Goal: Use online tool/utility: Utilize a website feature to perform a specific function

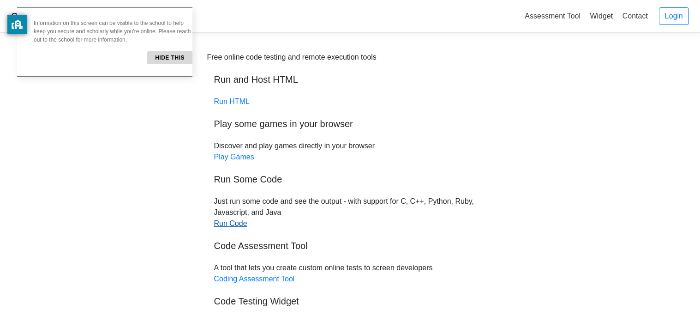
click at [224, 227] on link "Run Code" at bounding box center [230, 223] width 33 height 8
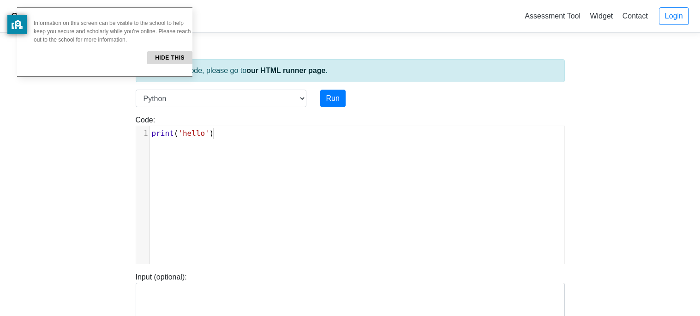
click at [229, 136] on pre "print ( 'hello' )" at bounding box center [357, 133] width 414 height 11
type textarea "print()"
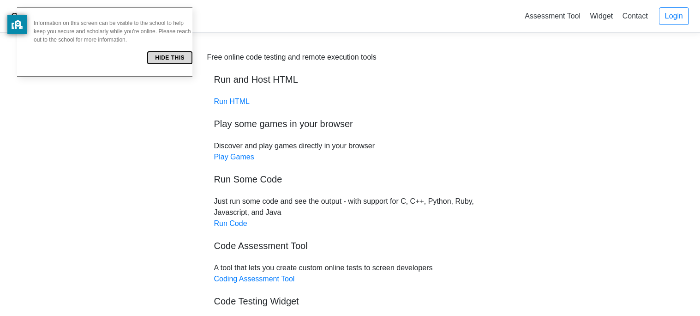
click at [147, 56] on button "Hide this" at bounding box center [169, 57] width 45 height 13
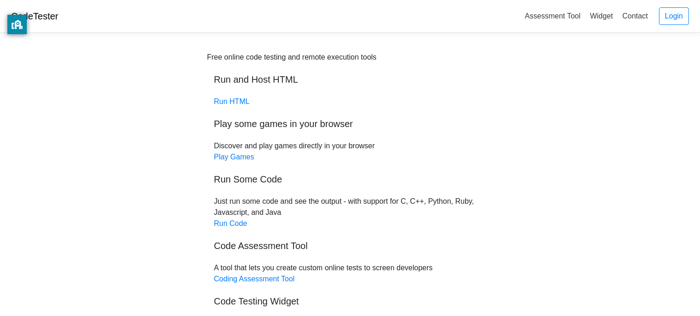
click at [228, 228] on div "Free online code testing and remote execution tools Run and Host HTML Run HTML …" at bounding box center [350, 196] width 286 height 288
click at [228, 217] on div "Free online code testing and remote execution tools Run and Host HTML Run HTML …" at bounding box center [350, 196] width 286 height 288
click at [228, 224] on link "Run Code" at bounding box center [230, 223] width 33 height 8
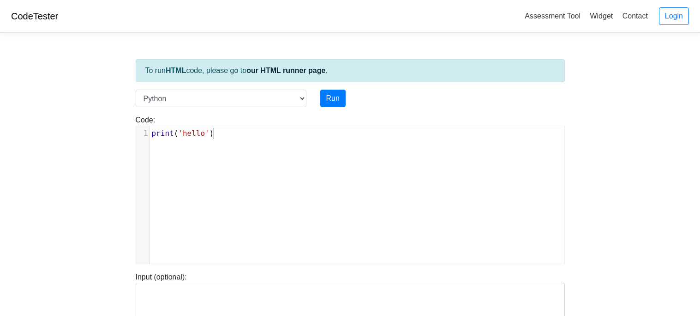
scroll to position [3, 0]
type textarea "print('hello')"
drag, startPoint x: 215, startPoint y: 137, endPoint x: 114, endPoint y: 136, distance: 101.5
click at [114, 136] on body "CodeTester Assessment Tool Widget Contact Login To run HTML code, please go to …" at bounding box center [350, 246] width 700 height 492
type textarea "print()"
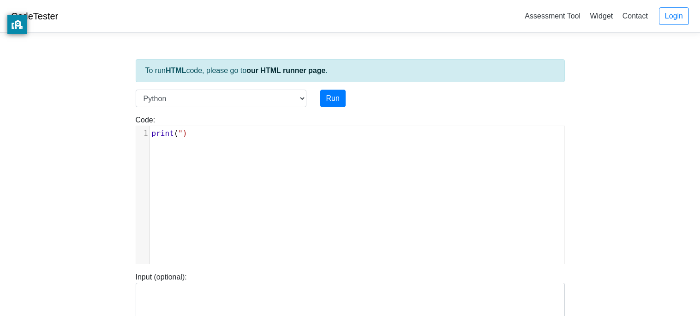
type textarea """"
type textarea "Hello USer"
type textarea "ser you Lost the g"
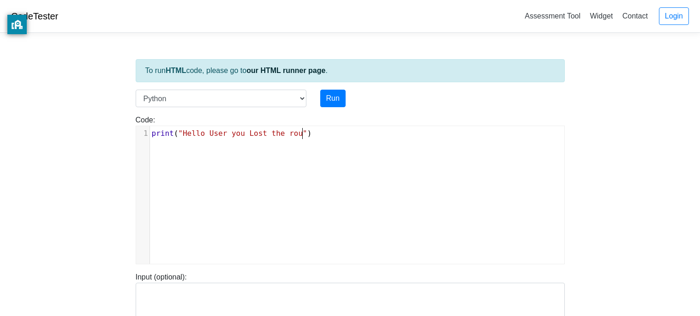
type textarea "round"
type textarea "gae"
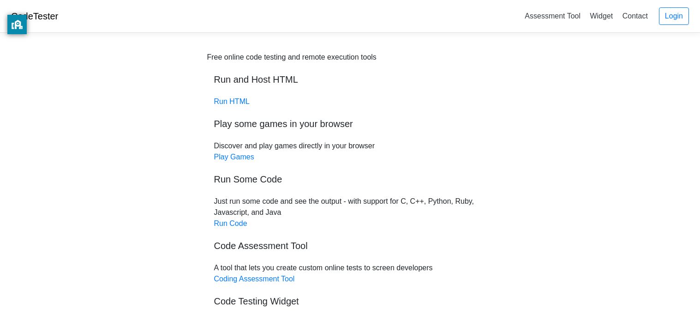
click at [223, 218] on div "Free online code testing and remote execution tools Run and Host HTML Run HTML …" at bounding box center [350, 196] width 286 height 288
click at [237, 219] on link "Run Code" at bounding box center [230, 223] width 33 height 8
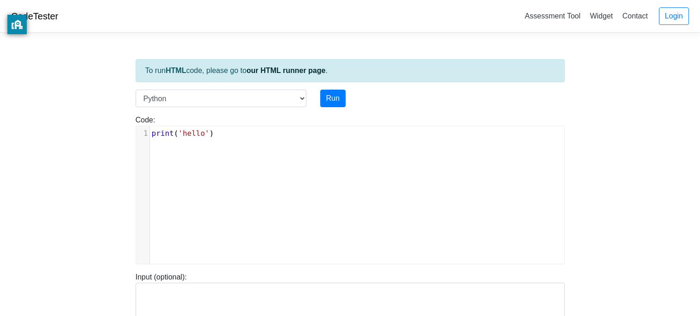
click at [273, 133] on pre "print ( 'hello' )" at bounding box center [357, 133] width 414 height 11
type textarea "print()"
type textarea ":"
type textarea """"
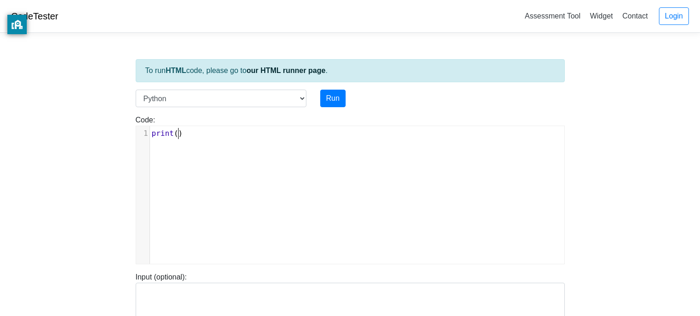
scroll to position [3, 8]
type textarea "Solve Quesion"
type textarea "print()"
type textarea """"
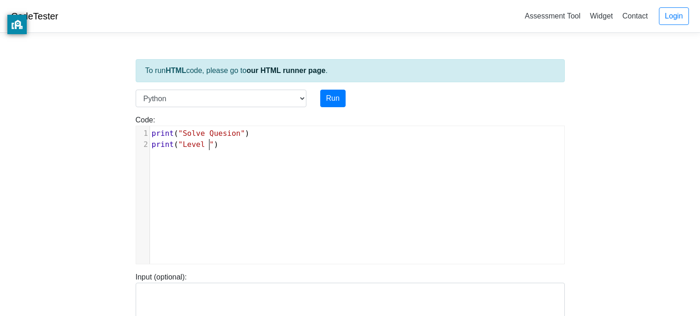
scroll to position [3, 26]
type textarea "Level HArd"
type textarea "ard 1"
type textarea "print()"
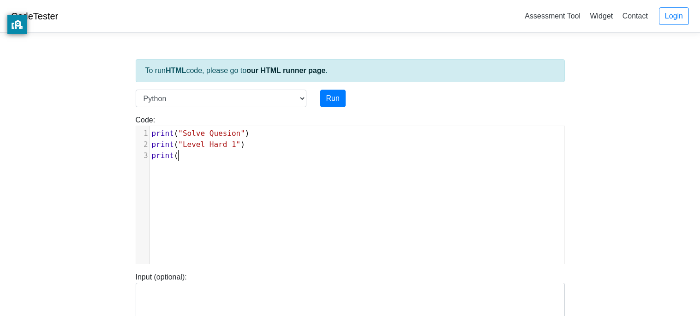
scroll to position [3, 30]
type textarea """"
type textarea "1+1"
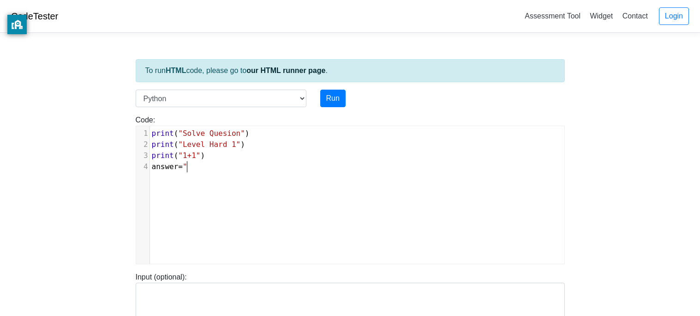
type textarea "answer="""
click at [264, 167] on pre "answer = """ at bounding box center [357, 166] width 414 height 11
type textarea "#"
type textarea "put"
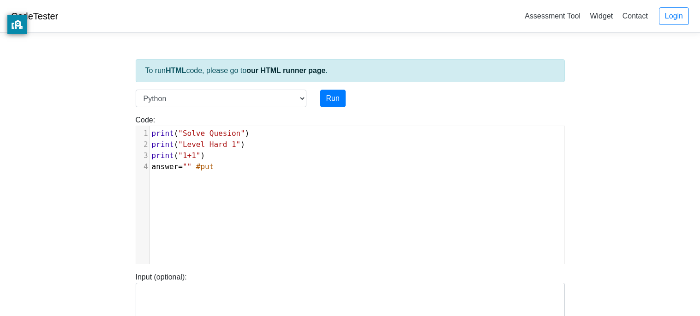
scroll to position [3, 17]
type textarea "ut you answer in qutation"
type textarea "answer"
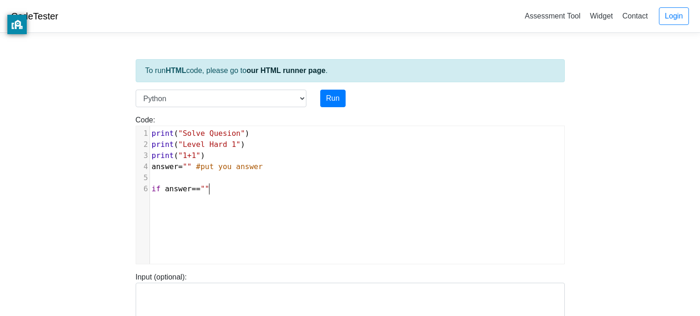
type textarea "if answer==""""
type textarea "2"
type textarea ":"
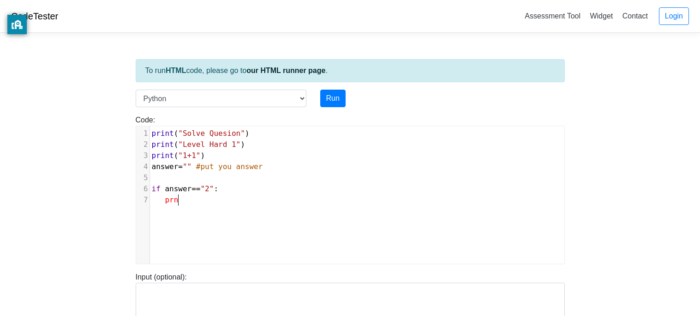
type textarea "prnt"
type textarea "int()"
type textarea """"
type textarea "Core"
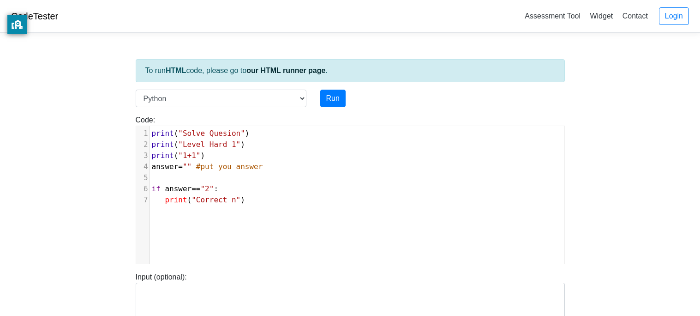
type textarea "rect na"
type textarea "Answer"
type textarea "else:"
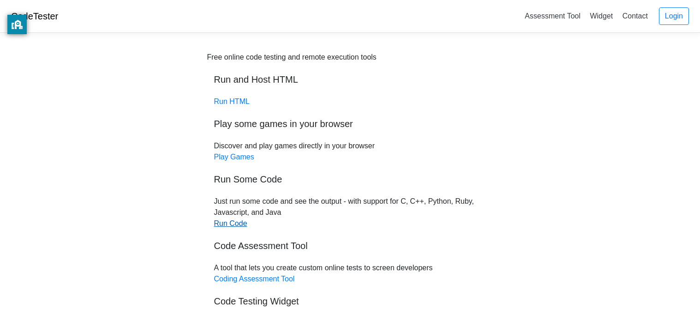
click at [230, 220] on link "Run Code" at bounding box center [230, 223] width 33 height 8
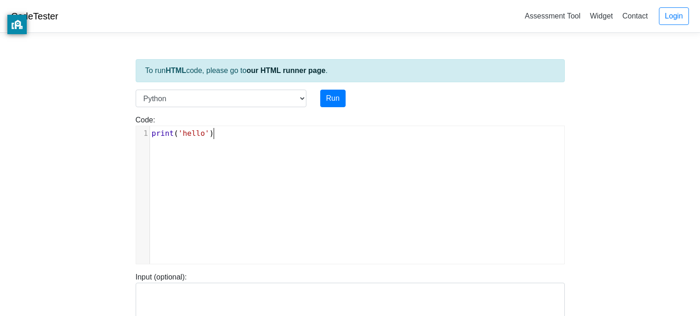
click at [279, 136] on pre "print ( 'hello' )" at bounding box center [357, 133] width 414 height 11
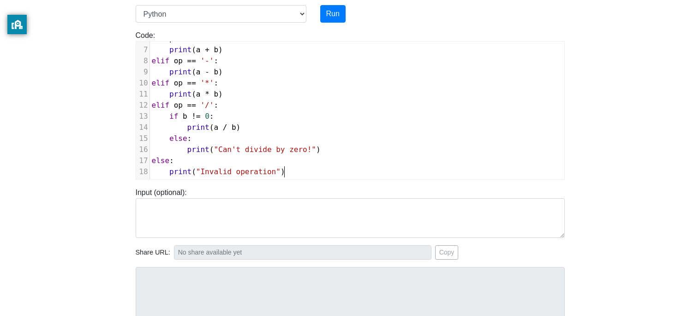
scroll to position [91, 0]
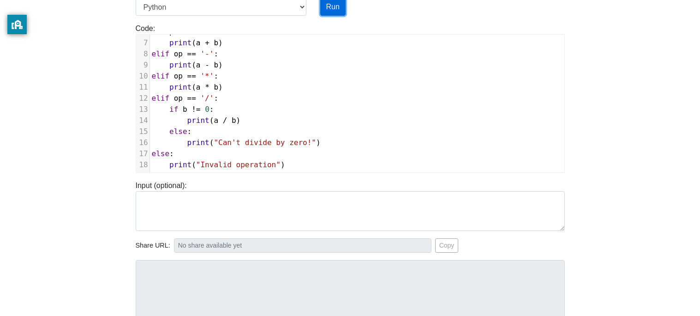
click at [337, 8] on button "Run" at bounding box center [332, 7] width 25 height 18
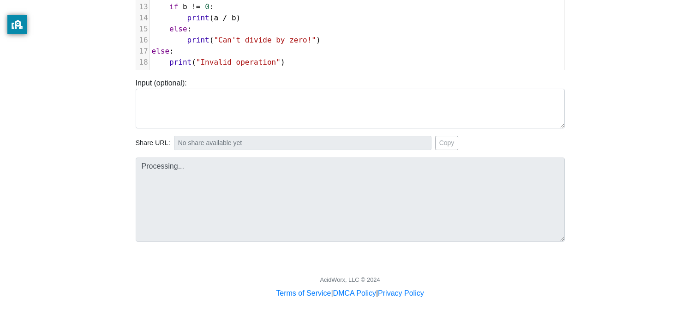
scroll to position [198, 0]
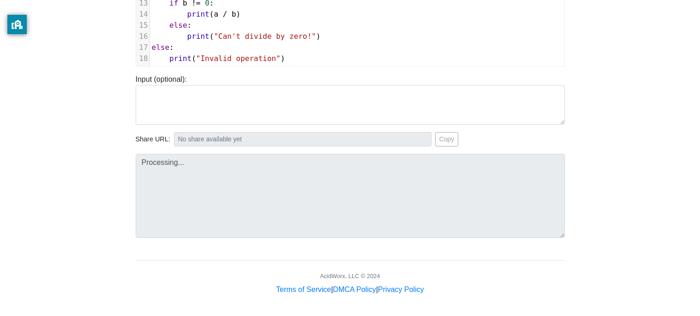
type input "https://codetester.io/runner?s=akla1x1OlM"
type textarea "Submission status: Runtime Error (NZEC) Stdout: Choose: +, -, *, / Operation: S…"
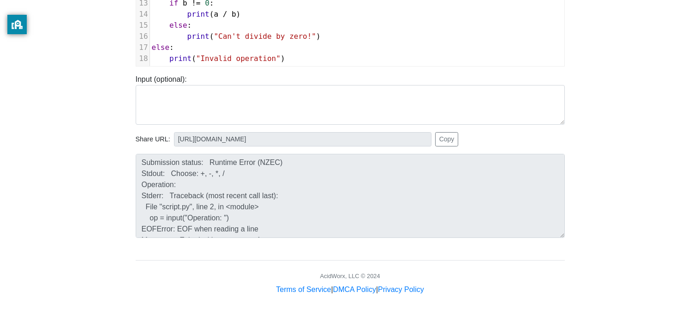
scroll to position [33, 0]
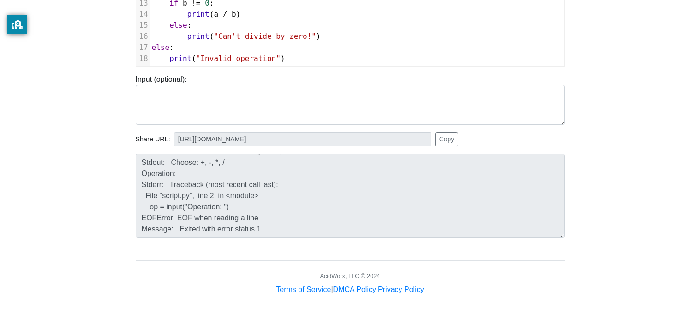
click at [289, 240] on div "To run HTML code, please go to our HTML runner page . Language C C++ Go Java Ja…" at bounding box center [350, 69] width 443 height 452
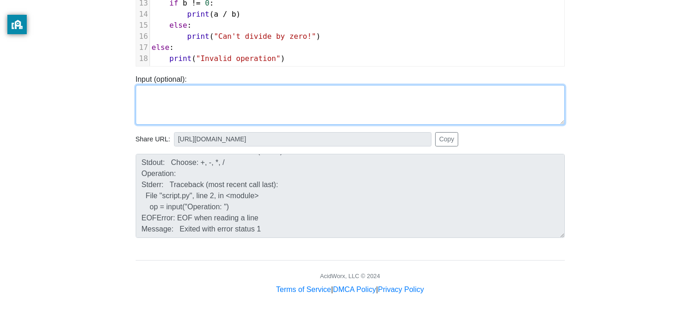
click at [284, 94] on textarea at bounding box center [350, 105] width 429 height 40
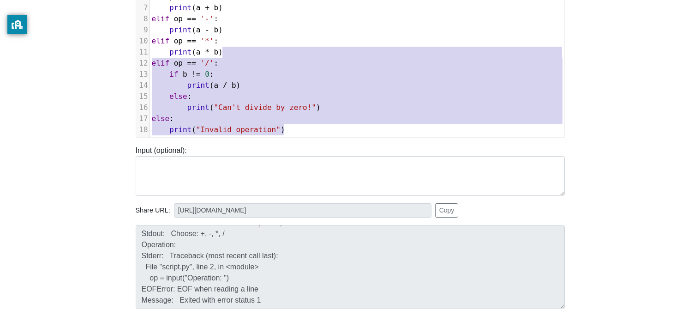
scroll to position [0, 0]
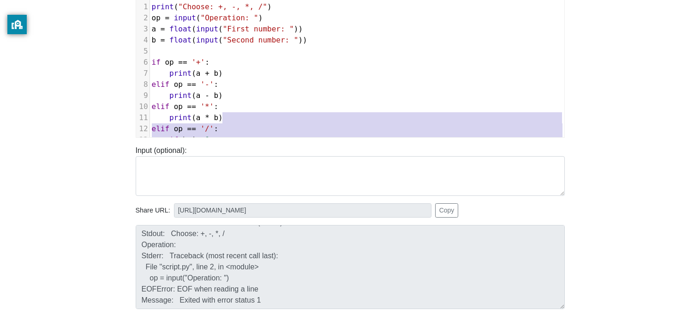
type textarea "print("Choose: +, -, *, /") op = input("Operation: ") a = float(input("First nu…"
drag, startPoint x: 317, startPoint y: 57, endPoint x: 188, endPoint y: -11, distance: 145.3
click at [188, 0] on html "CodeTester Assessment Tool Widget Contact Login To run HTML code, please go to …" at bounding box center [350, 131] width 700 height 515
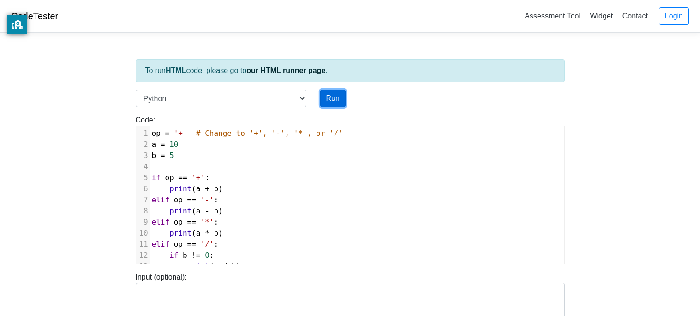
click at [324, 106] on button "Run" at bounding box center [332, 99] width 25 height 18
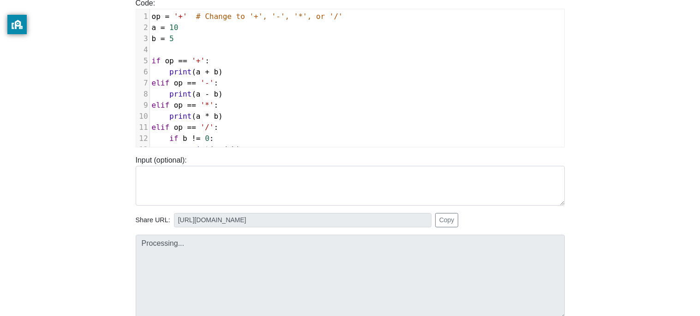
type input "https://codetester.io/runner?s=GJXeZ2ZbzR"
type textarea "Stdout: 15"
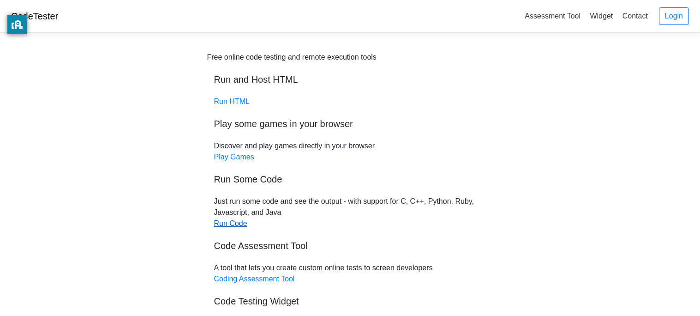
click at [223, 220] on link "Run Code" at bounding box center [230, 223] width 33 height 8
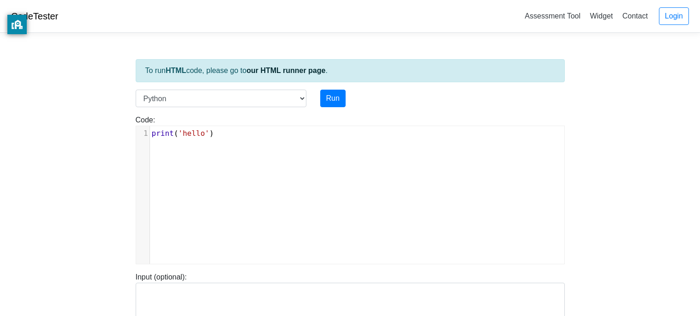
click at [269, 137] on pre "print ( 'hello' )" at bounding box center [357, 133] width 414 height 11
paste textarea "mport random"
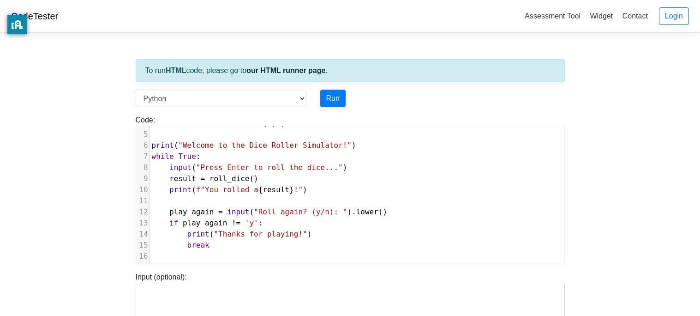
scroll to position [0, 0]
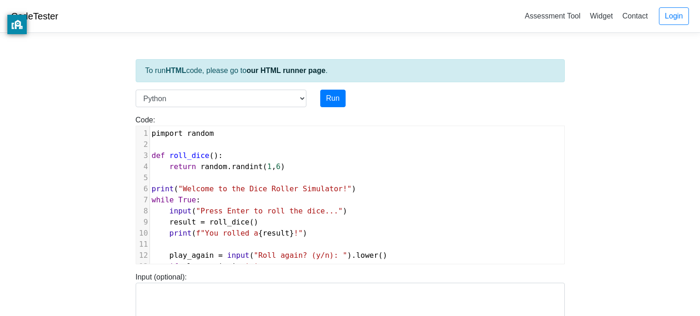
type textarea "pimport random"
drag, startPoint x: 272, startPoint y: 134, endPoint x: 30, endPoint y: 116, distance: 242.1
click at [30, 116] on body "CodeTester Assessment Tool Widget Contact Login To run HTML code, please go to …" at bounding box center [350, 246] width 700 height 492
type textarea "def roll_di"
drag, startPoint x: 161, startPoint y: 127, endPoint x: 202, endPoint y: 152, distance: 48.3
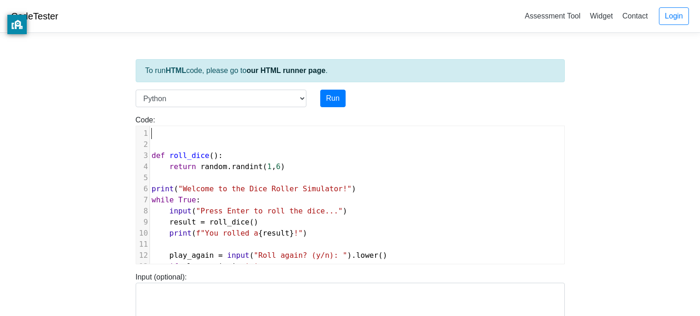
click at [202, 152] on div "x 1 ​ 2 ​ 3 def roll_dice (): 4 return random . randint ( 1 , 6 ) 5 ​ 6 print (…" at bounding box center [357, 216] width 414 height 181
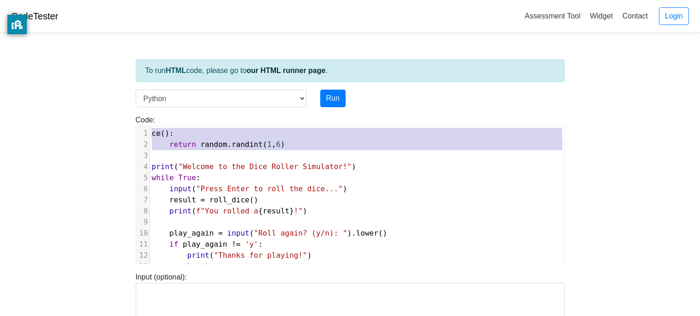
type textarea "ce(): return random.randint(1, 6) print("Welcome to the Dice Roller Simulator!"…"
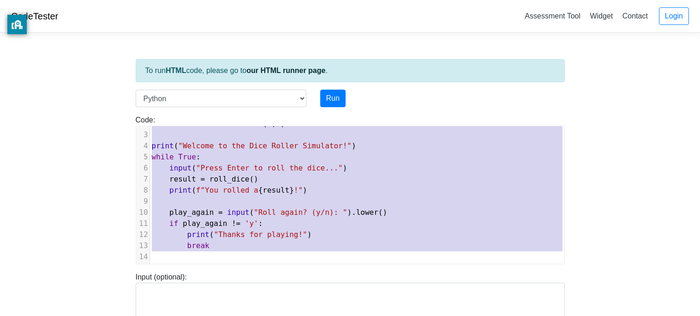
drag, startPoint x: 151, startPoint y: 127, endPoint x: 414, endPoint y: 272, distance: 300.0
click at [414, 272] on div "To run HTML code, please go to our HTML runner page . Language C C++ Go Java Ja…" at bounding box center [350, 266] width 443 height 452
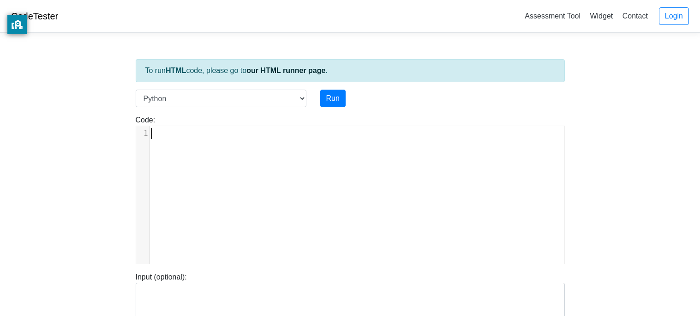
scroll to position [43, 0]
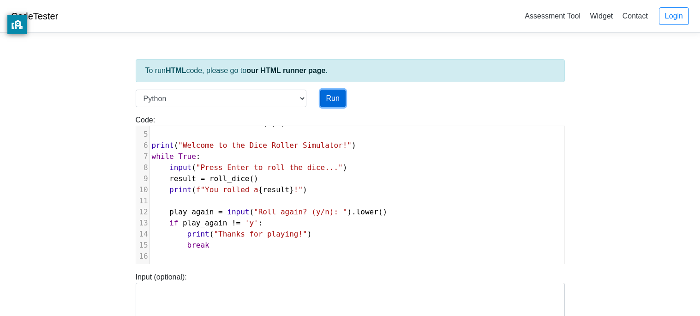
click at [337, 94] on button "Run" at bounding box center [332, 99] width 25 height 18
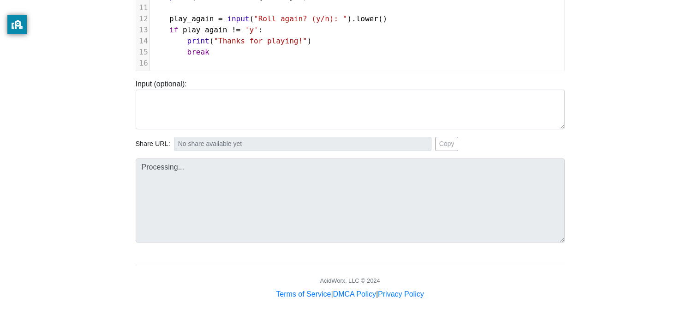
scroll to position [199, 0]
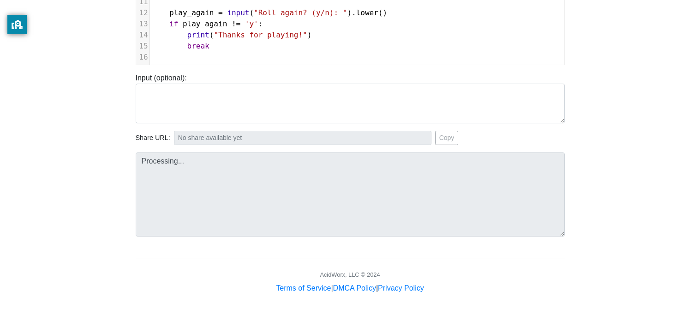
type input "https://codetester.io/runner?s=e0zyEeEJzb"
type textarea "Submission status: Runtime Error (NZEC) Stdout: Welcome to the Dice Roller Simu…"
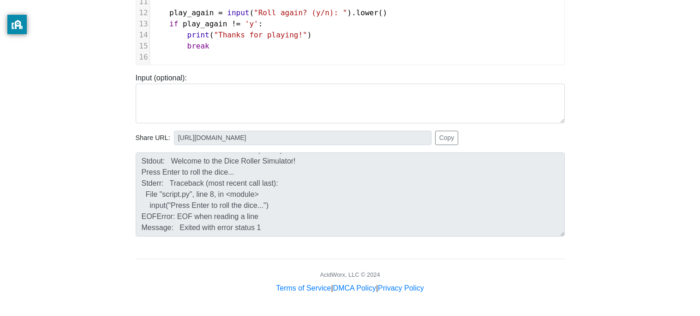
click at [310, 315] on html "CodeTester Assessment Tool Widget Contact Login To run HTML code, please go to …" at bounding box center [350, 58] width 700 height 515
type textarea "import random def roll_dice(): return random.randint(1, 6) print("Welcome to th…"
drag, startPoint x: 224, startPoint y: 47, endPoint x: 118, endPoint y: -20, distance: 125.7
click at [118, 0] on html "CodeTester Assessment Tool Widget Contact Login To run HTML code, please go to …" at bounding box center [350, 58] width 700 height 515
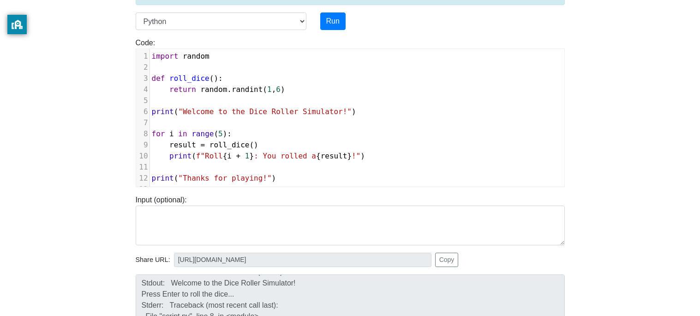
scroll to position [0, 0]
click at [325, 26] on button "Run" at bounding box center [332, 22] width 25 height 18
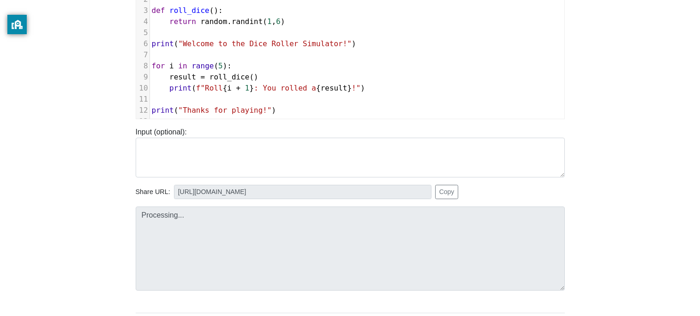
type input "https://codetester.io/runner?s=yAX7JRJdlD"
type textarea "Stdout: Welcome to the Dice Roller Simulator! Roll 1: You rolled a 1! Roll 2: Y…"
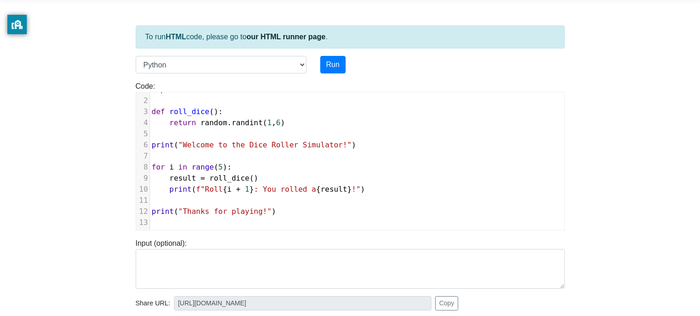
click at [285, 121] on span "return random . randint ( 1 , 6 )" at bounding box center [218, 122] width 133 height 9
type textarea "9"
click at [342, 67] on button "Run" at bounding box center [332, 65] width 25 height 18
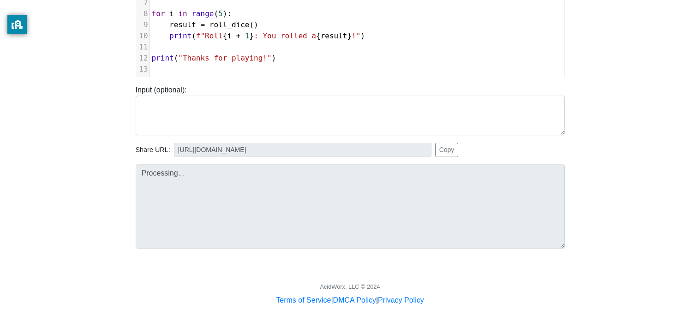
type input "https://codetester.io/runner?s=n0lmkbkeze"
type textarea "Stdout: Welcome to the Dice Roller Simulator! Roll 1: You rolled a 3! Roll 2: Y…"
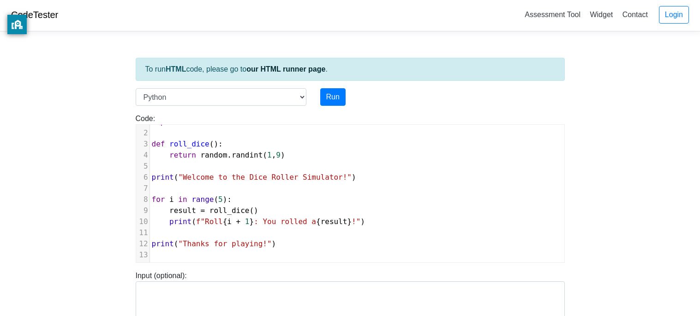
click at [284, 155] on span "return random . randint ( 1 , 9 )" at bounding box center [218, 154] width 133 height 9
type textarea "2"
click at [330, 103] on button "Run" at bounding box center [332, 97] width 25 height 18
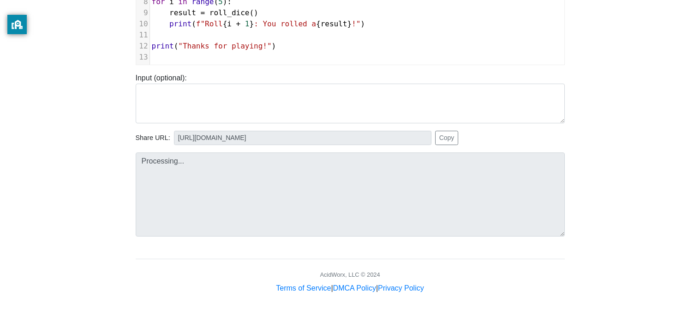
type input "https://codetester.io/runner?s=D9lpkvkgWn"
type textarea "Stdout: Welcome to the Dice Roller Simulator! Roll 1: You rolled a 2! Roll 2: Y…"
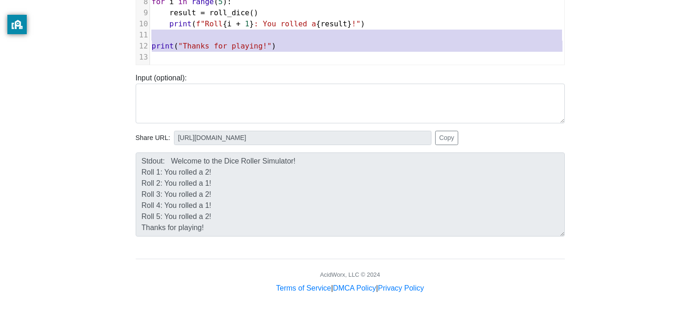
type textarea "t = roll_dice() print(f"Roll {i + 1}: You rolled a {result}!") print("Thanks fo…"
drag, startPoint x: 257, startPoint y: 61, endPoint x: 191, endPoint y: 10, distance: 83.9
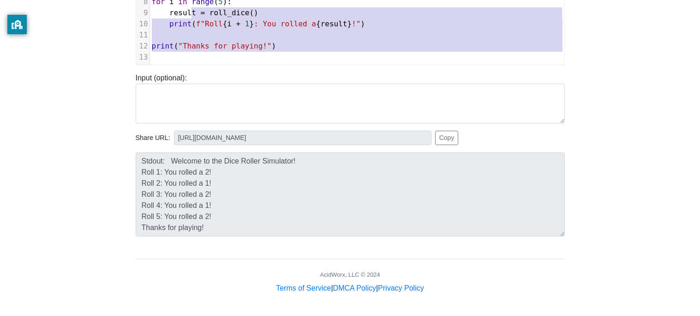
click at [222, 57] on pre "​" at bounding box center [357, 57] width 414 height 11
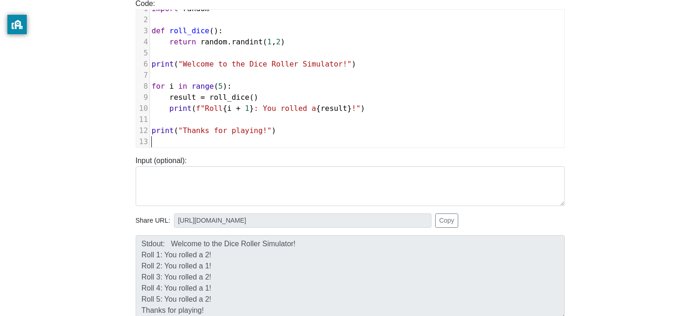
type textarea "import random def roll_dice(): return random.randint(1, 2) print("Welcome to th…"
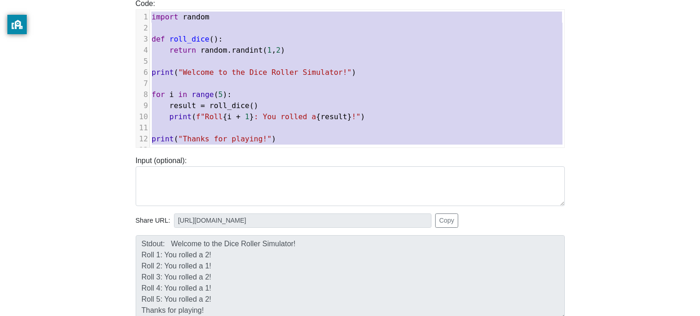
drag, startPoint x: 194, startPoint y: 139, endPoint x: 138, endPoint y: -31, distance: 180.0
click at [138, 0] on html "CodeTester Assessment Tool Widget Contact Login To run HTML code, please go to …" at bounding box center [350, 141] width 700 height 515
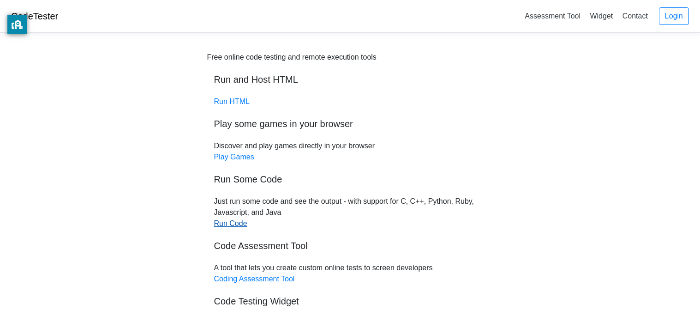
click at [231, 227] on link "Run Code" at bounding box center [230, 223] width 33 height 8
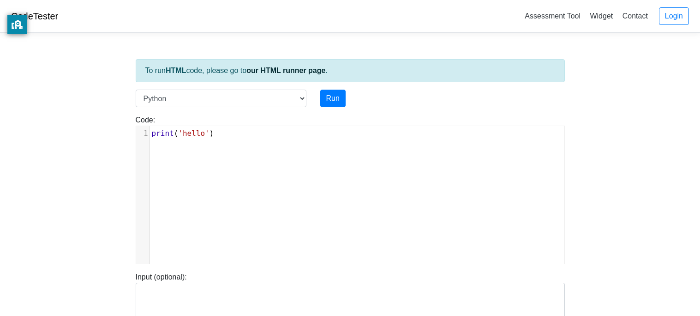
click at [222, 110] on div "Code: print('hello') xxxxxxxxxx 1 print ( 'hello' )" at bounding box center [350, 185] width 443 height 157
click at [227, 121] on div "Code: print('hello') xxxxxxxxxx 1 print ( 'hello' )" at bounding box center [350, 189] width 443 height 150
click at [229, 127] on div "xxxxxxxxxx 1 print ( 'hello' )" at bounding box center [357, 133] width 414 height 15
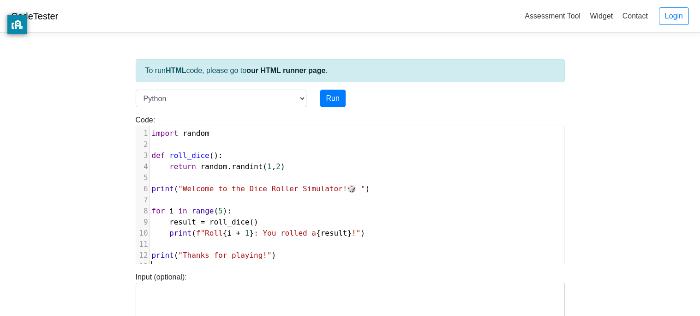
scroll to position [10, 0]
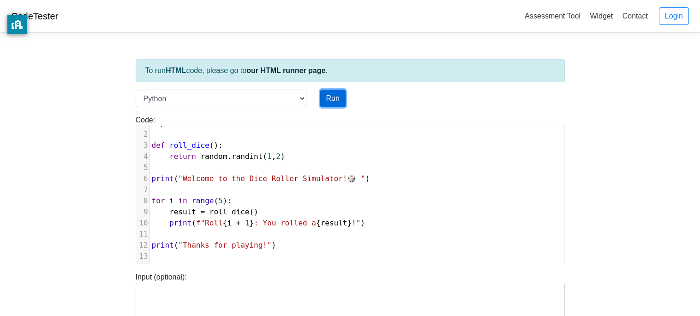
click at [324, 102] on button "Run" at bounding box center [332, 99] width 25 height 18
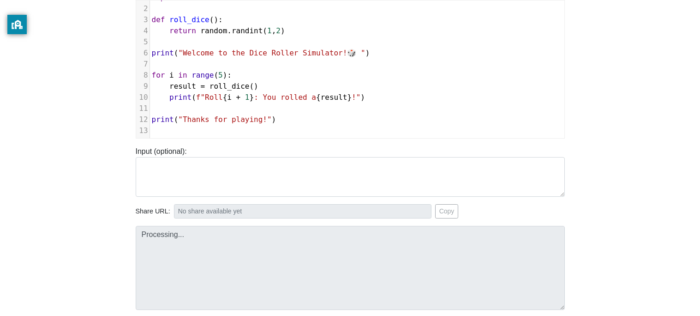
type input "[URL][DOMAIN_NAME]"
type textarea "Stdout: Welcome to the Dice Roller Simulator!🎲 Roll 1: You rolled a 2! Roll 2: …"
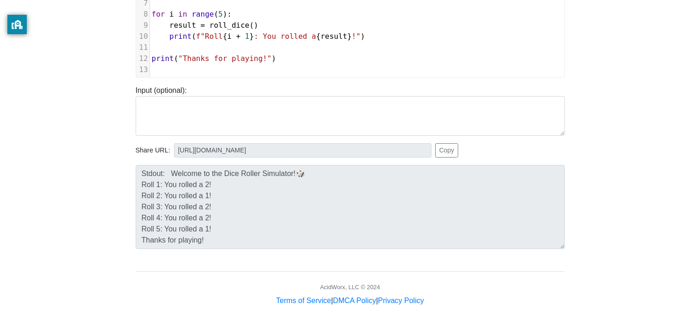
scroll to position [199, 0]
